Goal: Task Accomplishment & Management: Complete application form

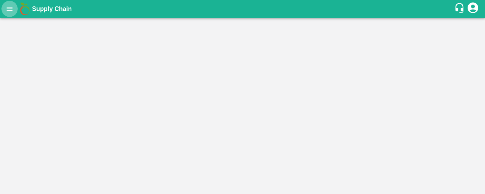
click at [6, 14] on button "open drawer" at bounding box center [9, 9] width 16 height 16
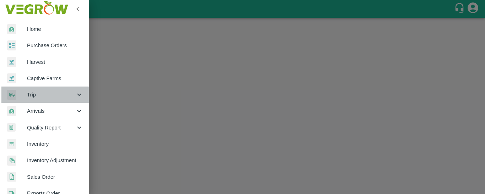
click at [68, 94] on span "Trip" at bounding box center [51, 95] width 48 height 8
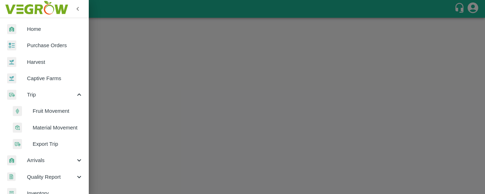
click at [60, 112] on span "Fruit Movement" at bounding box center [58, 111] width 50 height 8
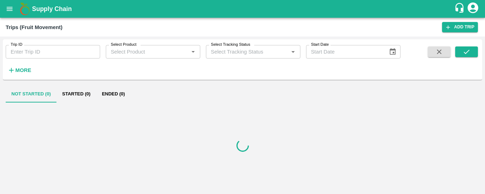
click at [26, 72] on strong "More" at bounding box center [23, 70] width 16 height 6
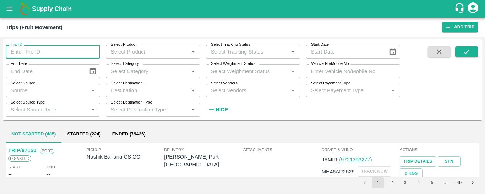
click at [42, 50] on input "Trip ID" at bounding box center [53, 51] width 94 height 13
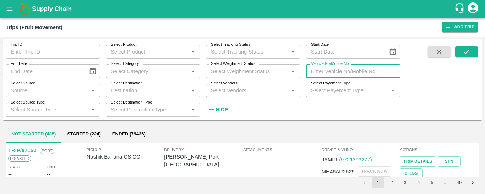
click at [315, 69] on input "Vehicle No/Mobile No" at bounding box center [353, 70] width 94 height 13
type input "9730"
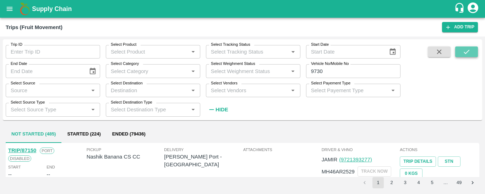
click at [465, 53] on icon "submit" at bounding box center [467, 52] width 6 height 4
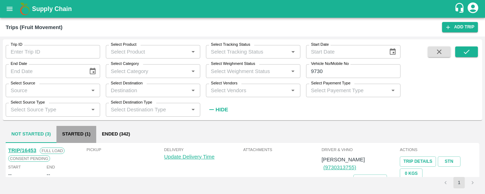
click at [79, 131] on button "Started (1)" at bounding box center [76, 134] width 40 height 17
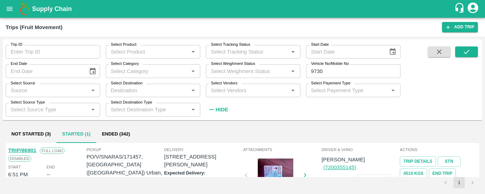
scroll to position [32, 0]
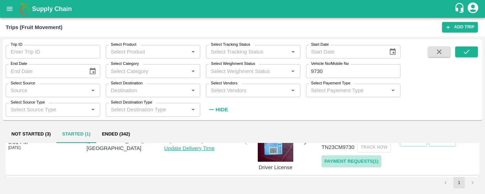
click at [330, 156] on link "Payment Requests( 1 )" at bounding box center [352, 162] width 60 height 12
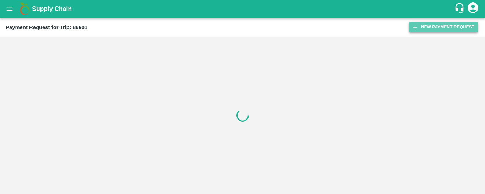
click at [429, 27] on button "New Payment Request" at bounding box center [443, 27] width 69 height 10
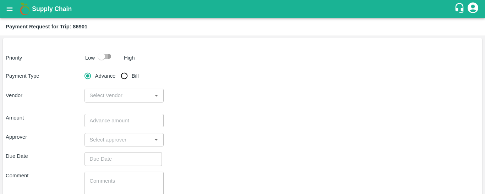
click at [112, 57] on input "checkbox" at bounding box center [101, 56] width 40 height 13
checkbox input "true"
click at [124, 78] on input "Bill" at bounding box center [124, 76] width 14 height 14
radio input "true"
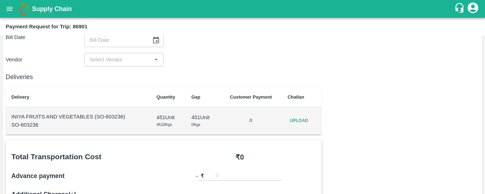
scroll to position [56, 0]
drag, startPoint x: 127, startPoint y: 118, endPoint x: 12, endPoint y: 115, distance: 115.4
click at [12, 115] on p "INIYA FRUITS AND VEGETABLES (SO-603236)" at bounding box center [78, 117] width 134 height 8
copy p "INIYA FRUITS AND VEGETABLES (SO-603236)"
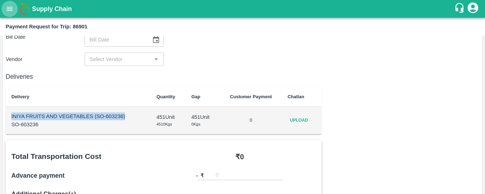
click at [7, 11] on icon "open drawer" at bounding box center [10, 9] width 8 height 8
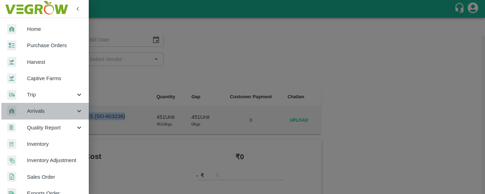
click at [76, 103] on div "Arrivals" at bounding box center [44, 111] width 89 height 16
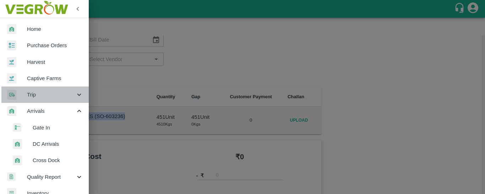
click at [78, 93] on icon at bounding box center [79, 95] width 8 height 8
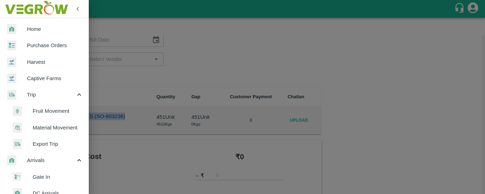
click at [50, 114] on span "Fruit Movement" at bounding box center [58, 111] width 50 height 8
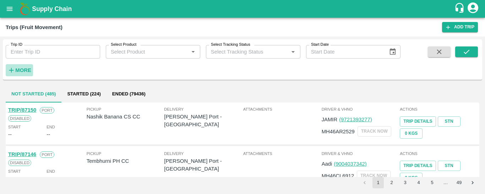
click at [26, 71] on strong "More" at bounding box center [23, 70] width 16 height 6
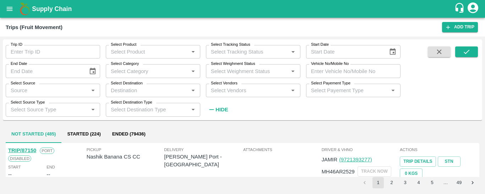
click at [313, 73] on input "Vehicle No/Mobile No" at bounding box center [353, 70] width 94 height 13
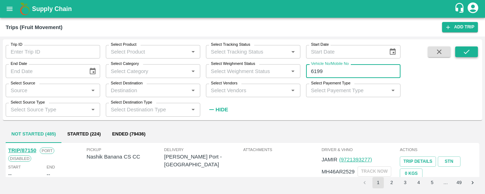
type input "6199"
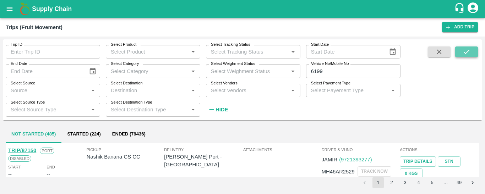
click at [467, 49] on icon "submit" at bounding box center [467, 52] width 8 height 8
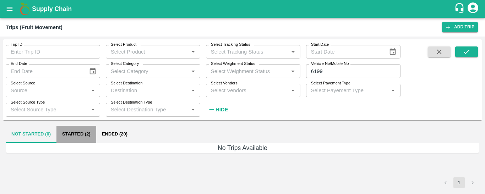
click at [88, 132] on button "Started (2)" at bounding box center [76, 134] width 40 height 17
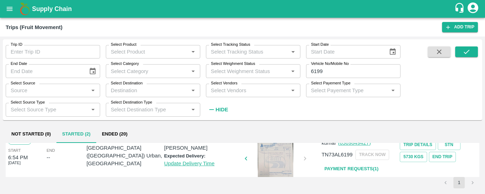
scroll to position [83, 0]
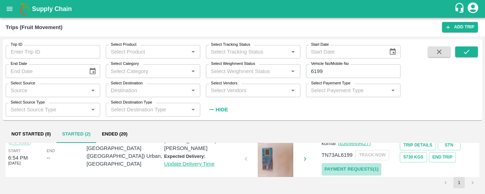
click at [345, 165] on link "Payment Requests( 1 )" at bounding box center [352, 169] width 60 height 12
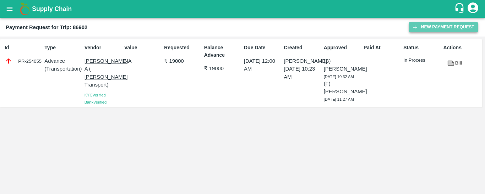
click at [430, 29] on button "New Payment Request" at bounding box center [443, 27] width 69 height 10
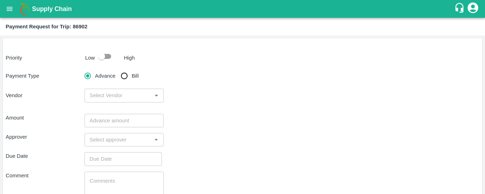
click at [131, 74] on input "Bill" at bounding box center [124, 76] width 14 height 14
radio input "true"
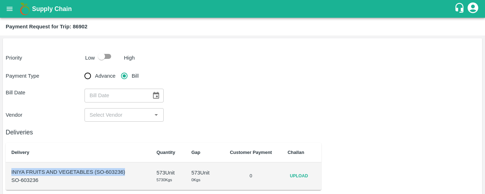
drag, startPoint x: 128, startPoint y: 175, endPoint x: 7, endPoint y: 169, distance: 120.8
click at [7, 169] on td "INIYA FRUITS AND VEGETABLES (SO-603236) SO-603236" at bounding box center [78, 177] width 145 height 28
copy p "INIYA FRUITS AND VEGETABLES (SO-603236)"
